Goal: Check status: Check status

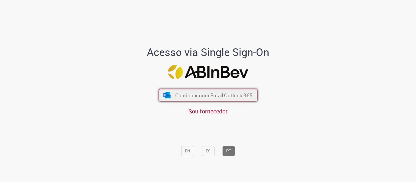
click at [244, 95] on span "Continuar com Email Outlook 365" at bounding box center [213, 95] width 77 height 7
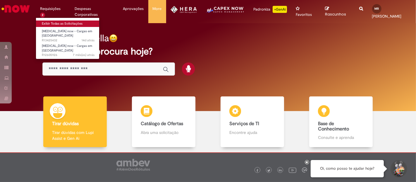
click at [51, 23] on link "Exibir Todas as Solicitações" at bounding box center [68, 23] width 64 height 6
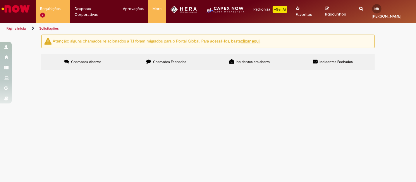
click at [164, 61] on span "Chamados Fechados" at bounding box center [169, 61] width 33 height 5
